Goal: Entertainment & Leisure: Consume media (video, audio)

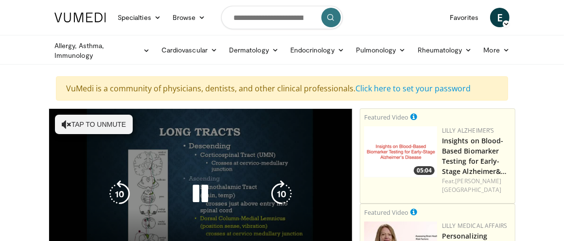
click at [84, 120] on button "Tap to unmute" at bounding box center [94, 124] width 78 height 19
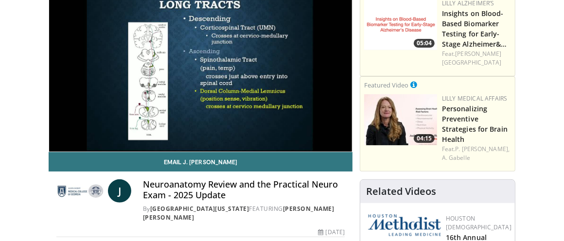
scroll to position [146, 0]
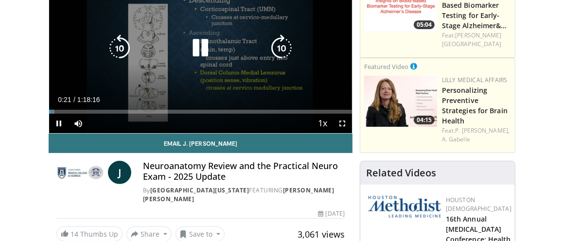
click at [200, 66] on div "10 seconds Tap to unmute" at bounding box center [200, 48] width 303 height 170
click at [199, 42] on icon "Video Player" at bounding box center [200, 48] width 27 height 27
